Goal: Transaction & Acquisition: Subscribe to service/newsletter

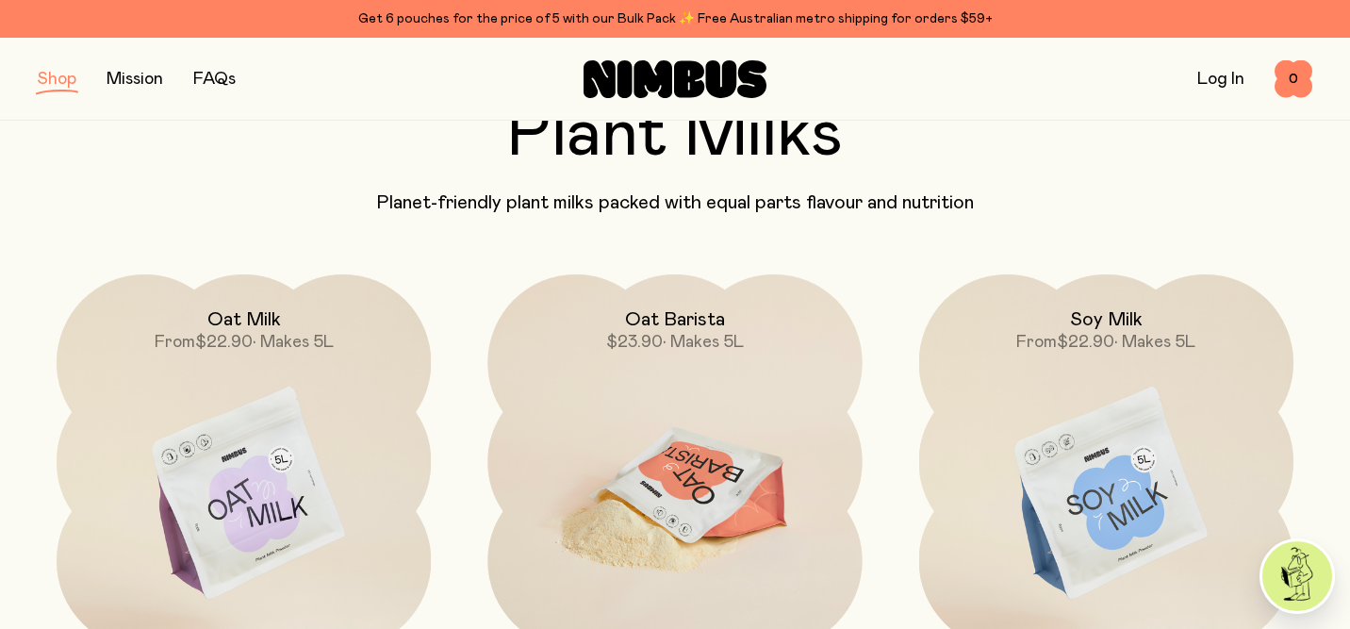
scroll to position [300, 0]
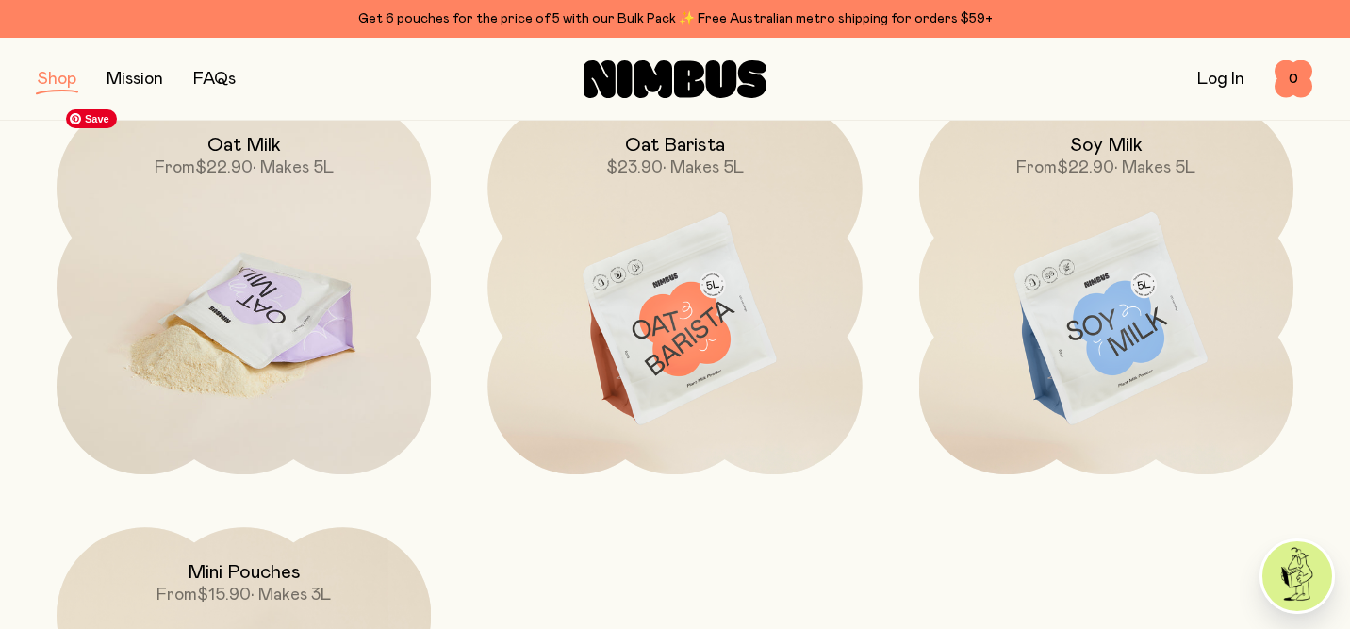
click at [227, 285] on img at bounding box center [244, 320] width 374 height 440
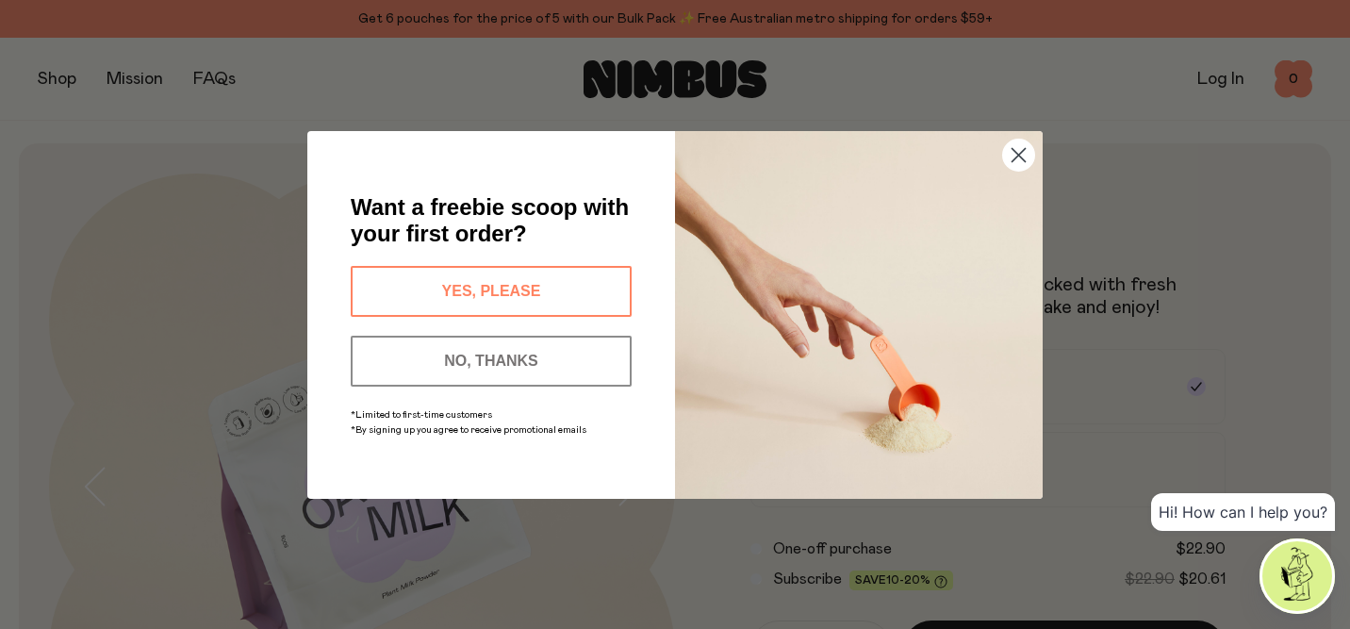
click at [571, 295] on button "YES, PLEASE" at bounding box center [491, 291] width 281 height 51
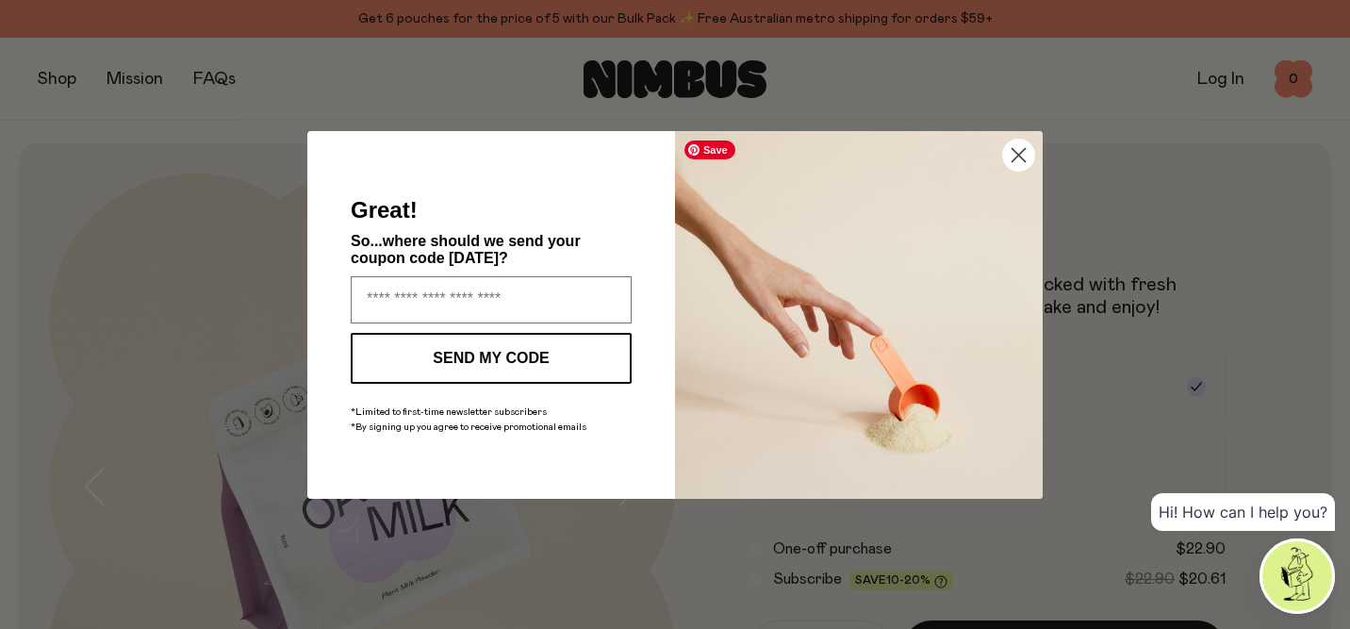
click at [1017, 150] on circle "Close dialog" at bounding box center [1018, 154] width 31 height 31
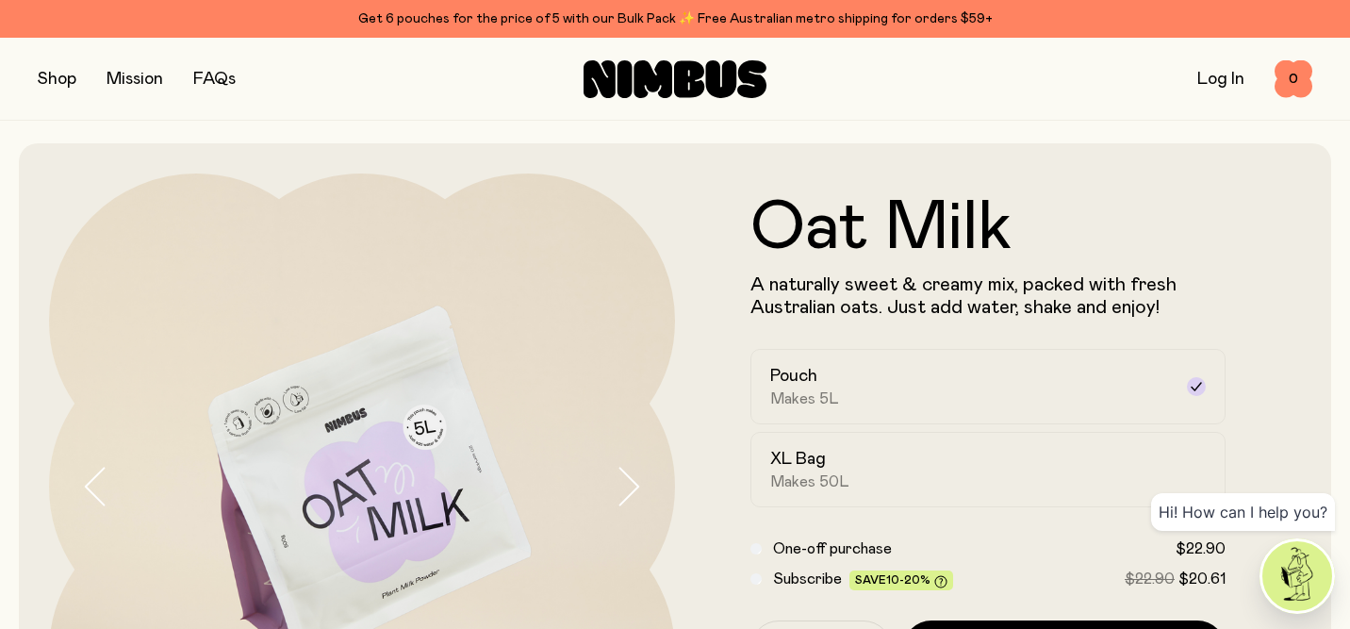
scroll to position [175, 0]
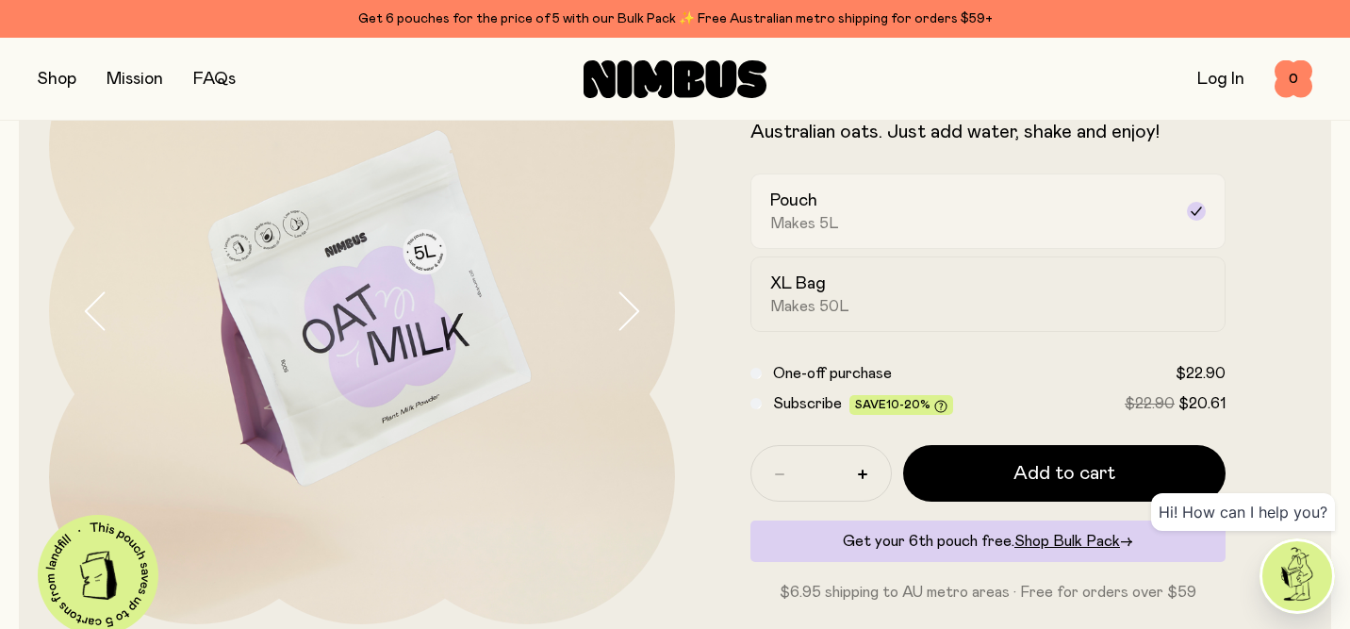
click at [871, 203] on div "Pouch Makes 5L" at bounding box center [970, 210] width 401 height 43
click at [811, 402] on span "Subscribe" at bounding box center [807, 403] width 69 height 15
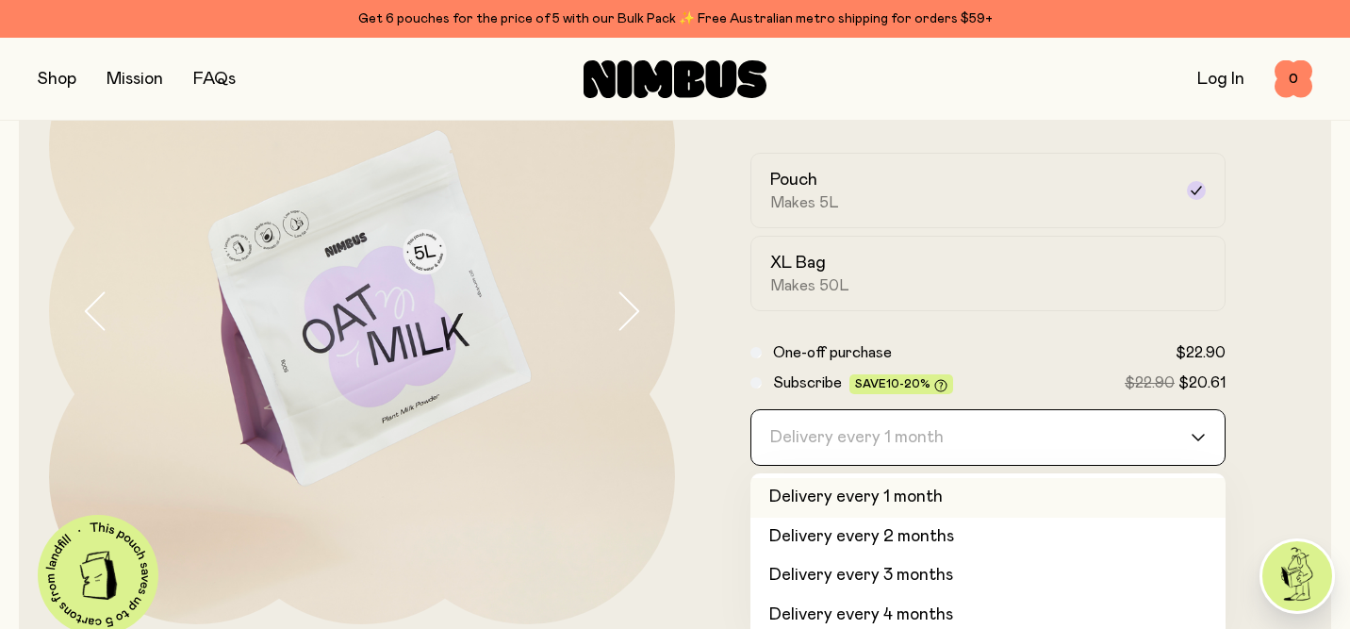
click at [852, 445] on div "Delivery every 1 month" at bounding box center [970, 437] width 439 height 55
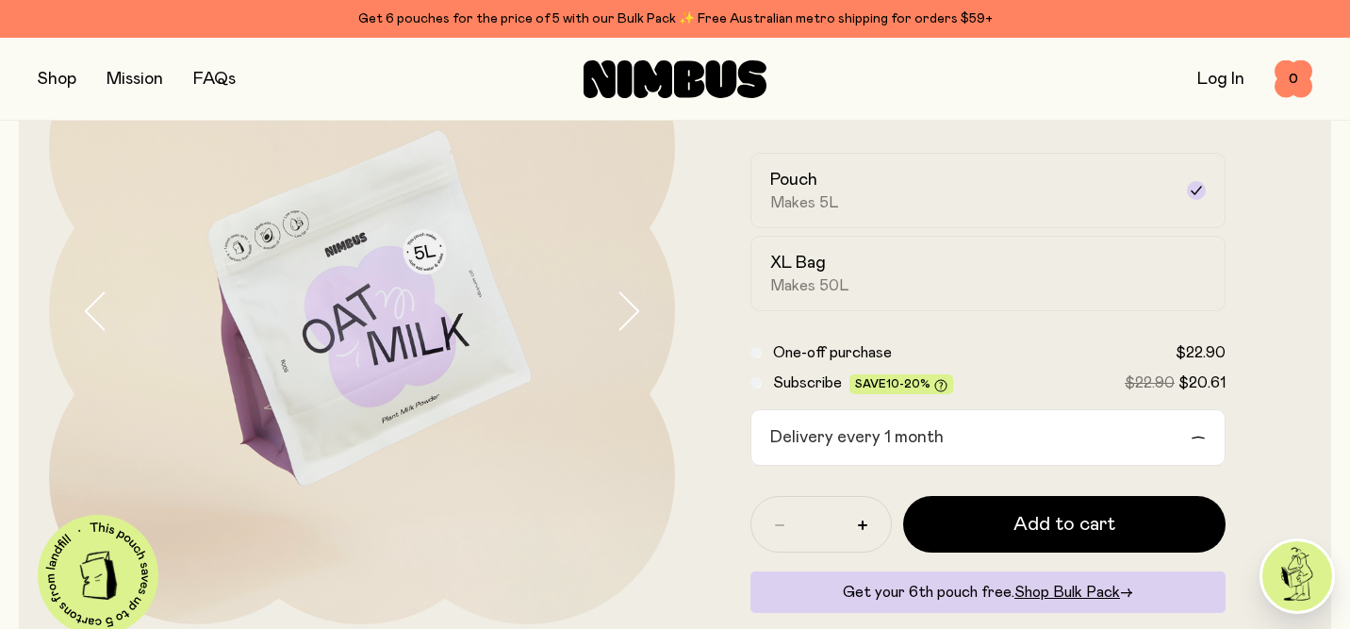
click at [629, 386] on button "button" at bounding box center [644, 311] width 60 height 626
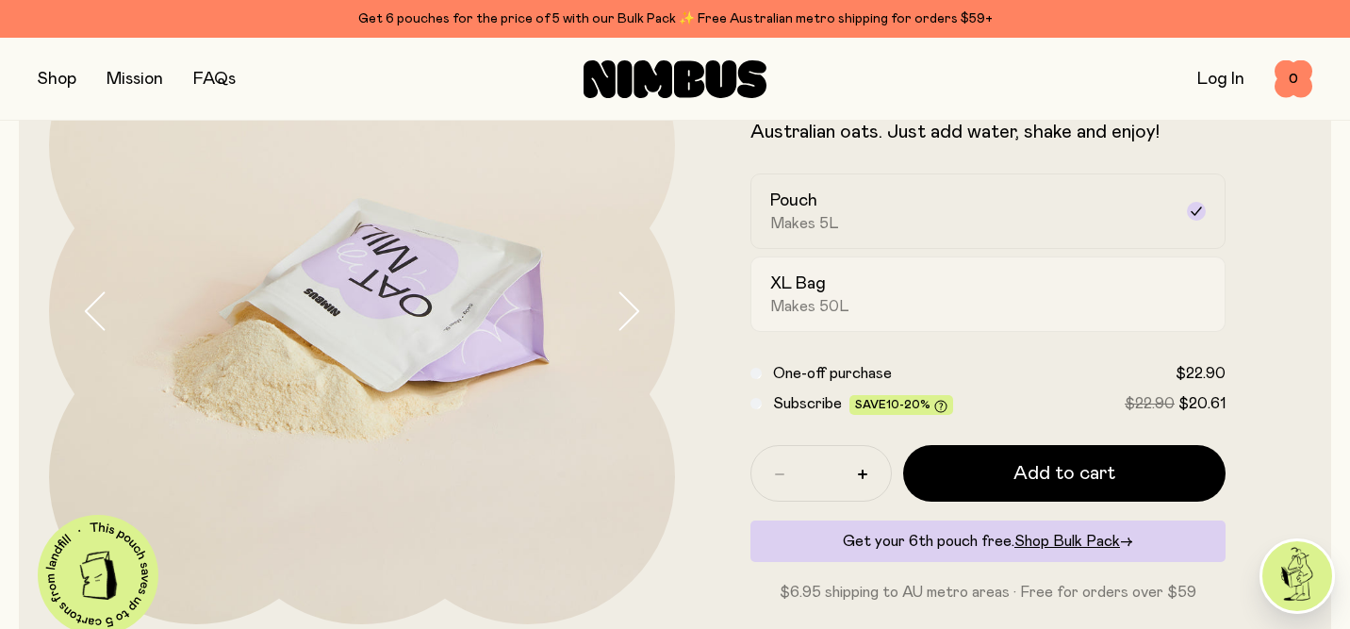
click at [834, 289] on div "XL Bag Makes 50L" at bounding box center [970, 293] width 401 height 43
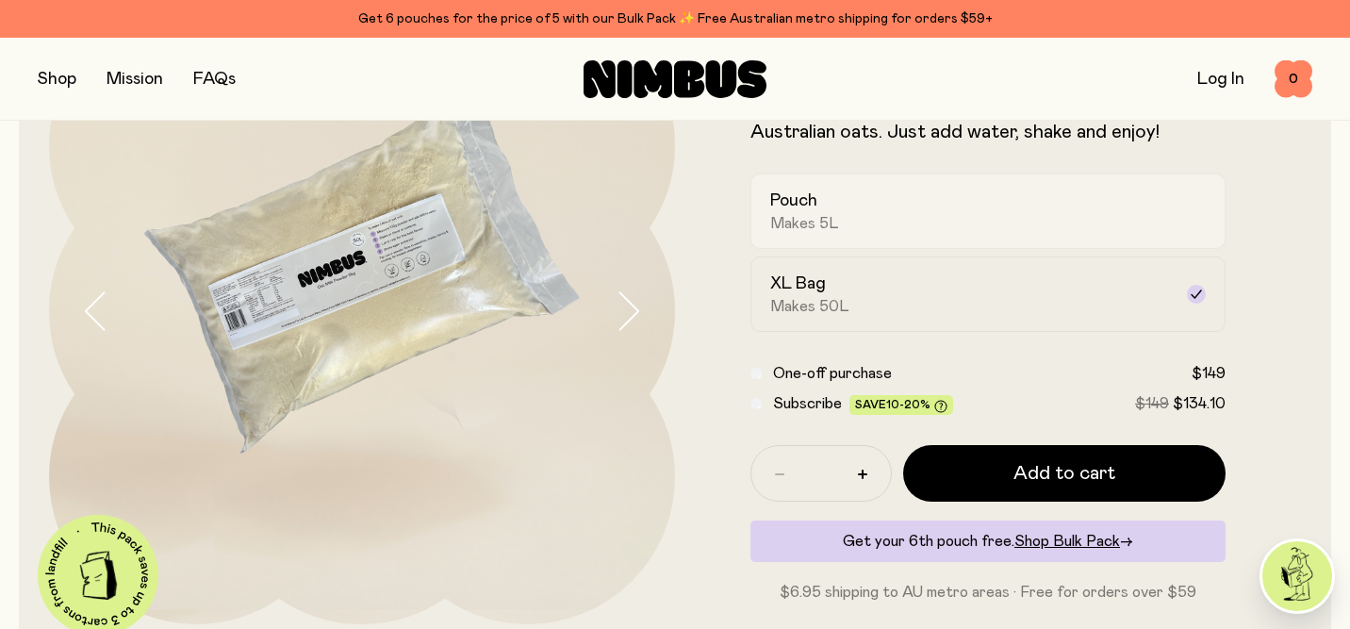
click at [819, 199] on div "Pouch Makes 5L" at bounding box center [970, 210] width 401 height 43
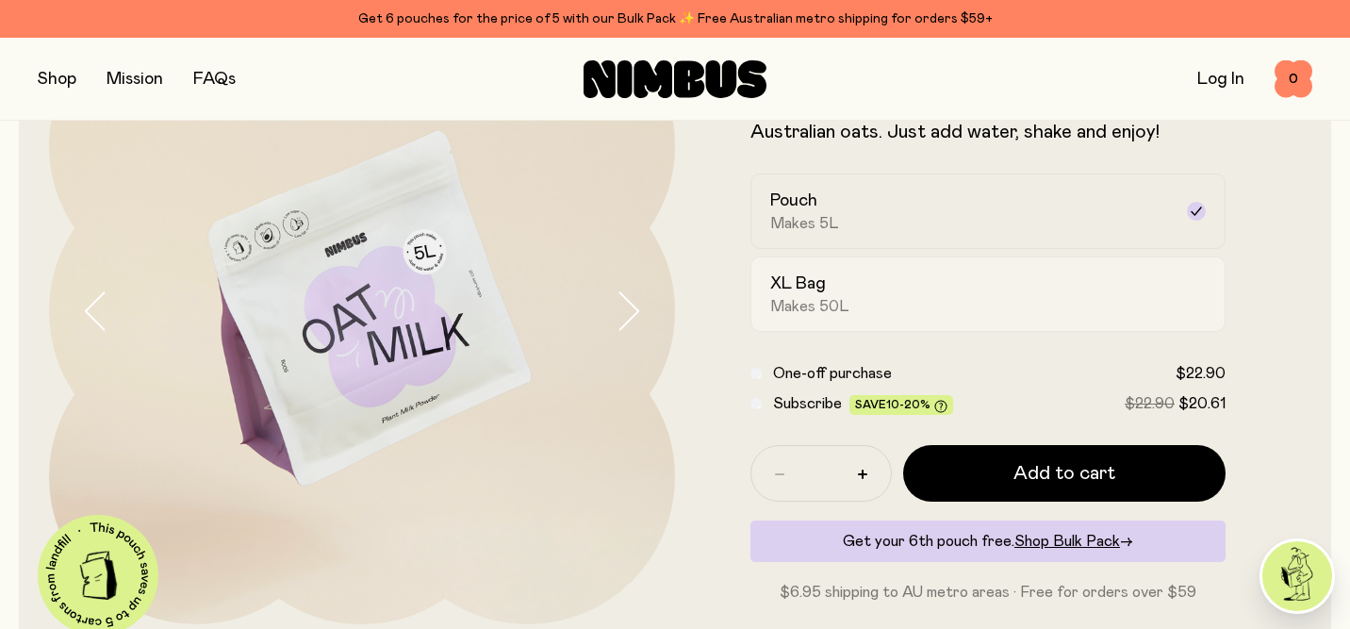
click at [843, 287] on div "XL Bag Makes 50L" at bounding box center [970, 293] width 401 height 43
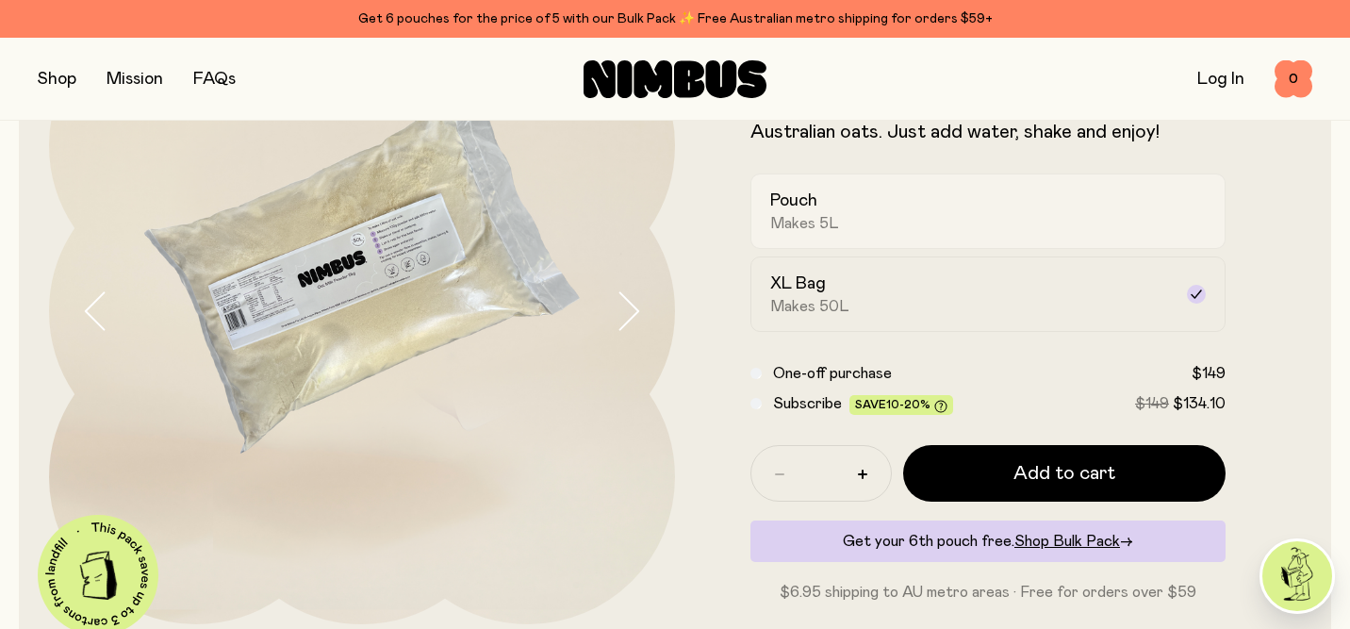
click at [817, 224] on span "Makes 5L" at bounding box center [804, 223] width 69 height 19
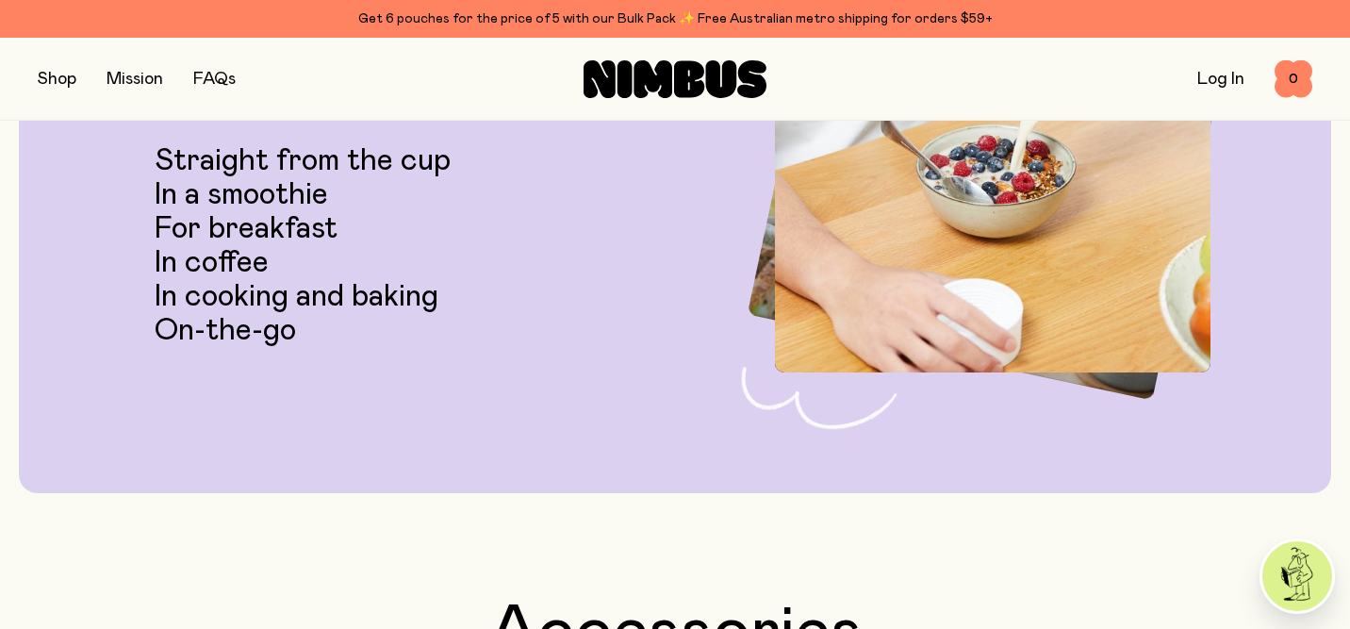
scroll to position [3340, 0]
